Goal: Task Accomplishment & Management: Use online tool/utility

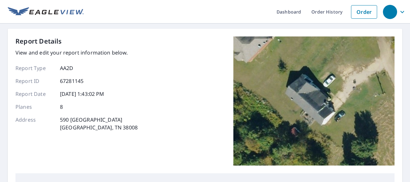
scroll to position [193, 0]
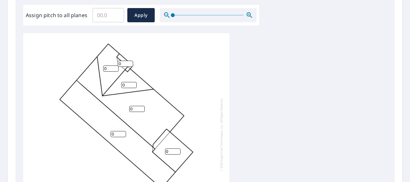
click at [106, 14] on input "Assign pitch to all planes" at bounding box center [108, 15] width 32 height 18
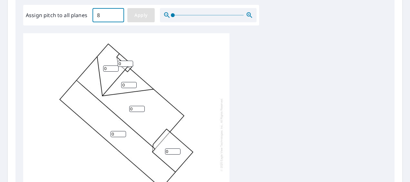
type input "8"
click at [140, 14] on span "Apply" at bounding box center [140, 15] width 17 height 8
type input "8"
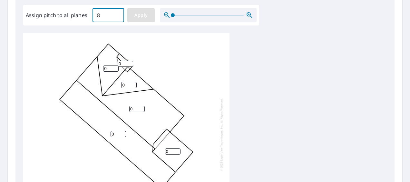
type input "8"
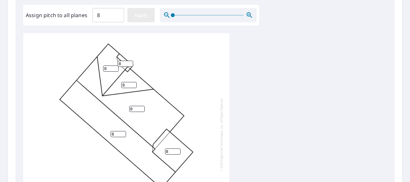
click at [139, 14] on span "Apply" at bounding box center [140, 15] width 17 height 8
click at [116, 132] on input "8" at bounding box center [118, 134] width 15 height 6
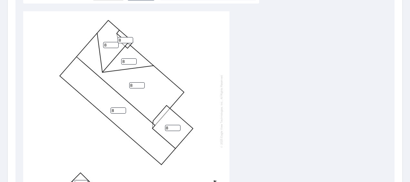
scroll to position [226, 0]
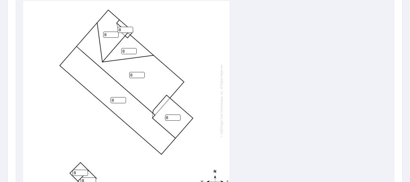
click at [134, 72] on input "8" at bounding box center [136, 75] width 15 height 6
click at [293, 82] on div "8 5 8 8 8 8 8 8" at bounding box center [204, 102] width 363 height 202
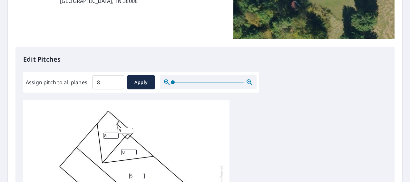
scroll to position [97, 0]
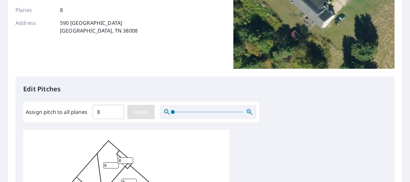
click at [145, 113] on span "Apply" at bounding box center [140, 112] width 17 height 8
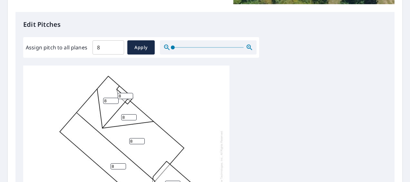
drag, startPoint x: 134, startPoint y: 139, endPoint x: 125, endPoint y: 139, distance: 9.0
click at [125, 139] on div "8 8 8 8 8 8 8 8" at bounding box center [126, 166] width 206 height 202
click at [129, 46] on button "Apply" at bounding box center [140, 47] width 27 height 14
type input "8"
click at [131, 140] on input "8" at bounding box center [136, 141] width 15 height 6
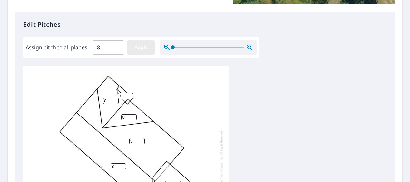
click at [133, 46] on span "Apply" at bounding box center [140, 48] width 17 height 8
type input "8"
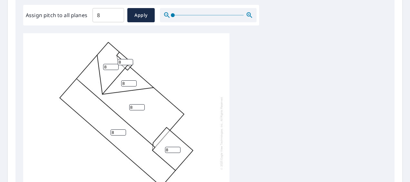
scroll to position [328, 0]
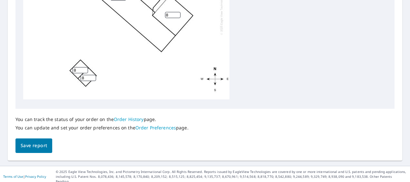
click at [44, 145] on span "Save report" at bounding box center [34, 145] width 26 height 8
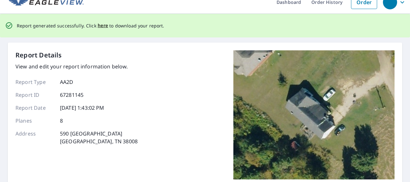
scroll to position [0, 0]
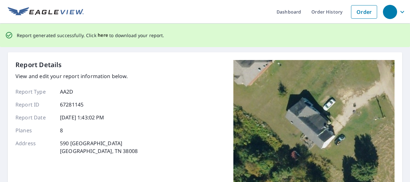
click at [103, 37] on span "here" at bounding box center [103, 35] width 11 height 8
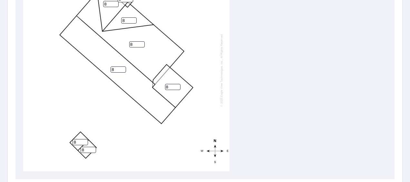
scroll to position [6, 0]
